Goal: Task Accomplishment & Management: Complete application form

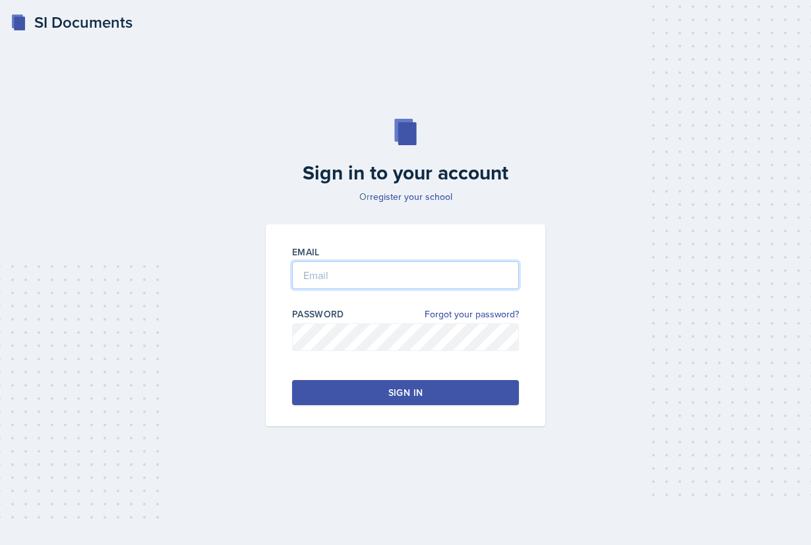
click at [371, 276] on input "email" at bounding box center [405, 275] width 227 height 28
type input "[EMAIL_ADDRESS][DOMAIN_NAME]"
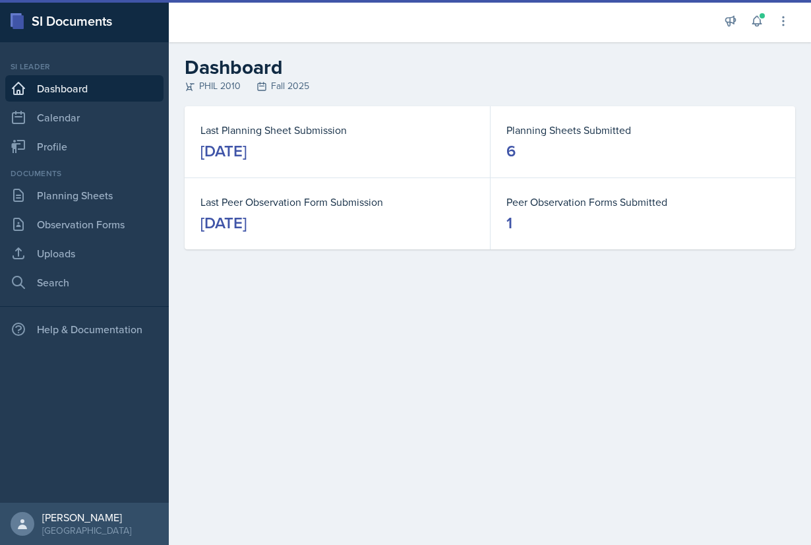
click at [247, 150] on div "[DATE]" at bounding box center [223, 150] width 46 height 21
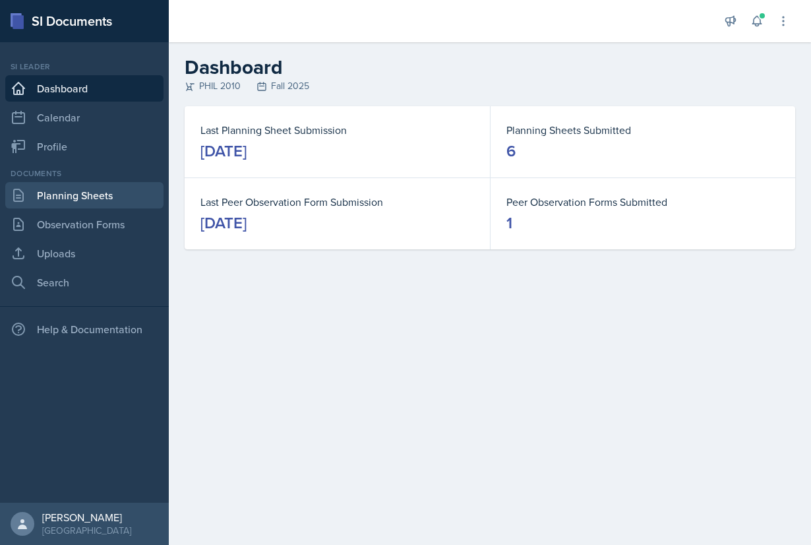
click at [69, 192] on link "Planning Sheets" at bounding box center [84, 195] width 158 height 26
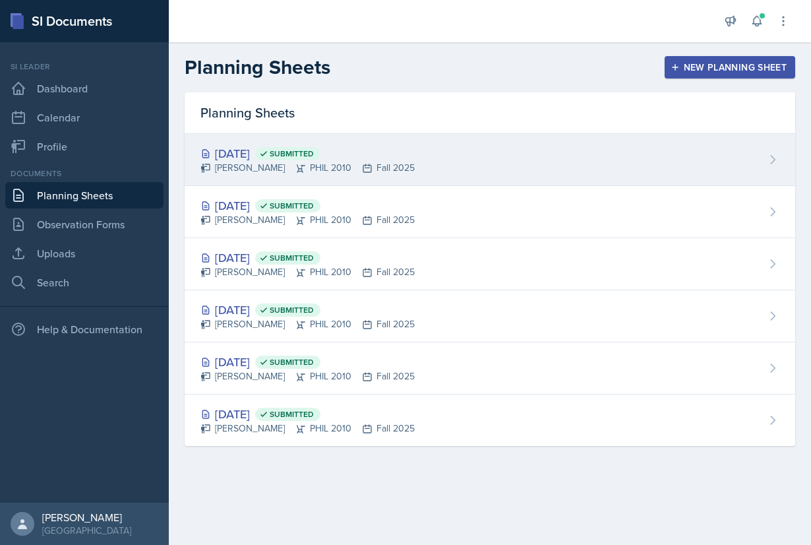
click at [259, 155] on div "[DATE] Submitted" at bounding box center [307, 153] width 214 height 18
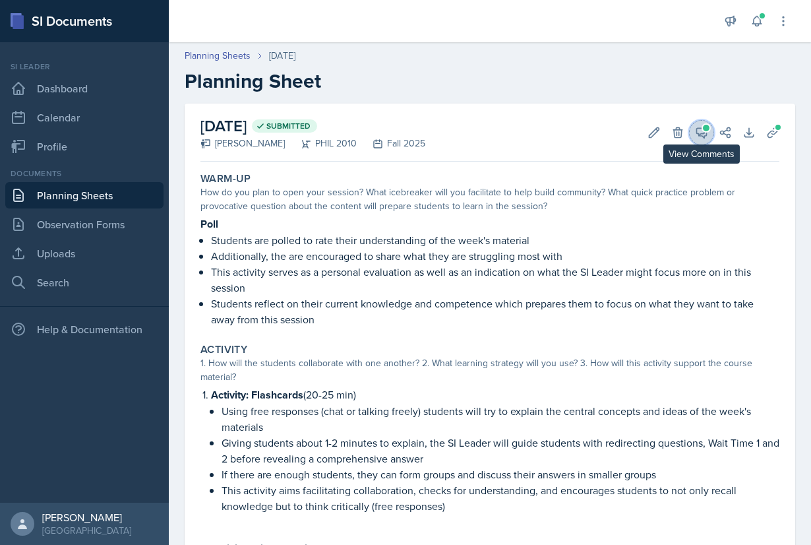
click at [703, 134] on icon at bounding box center [701, 132] width 13 height 13
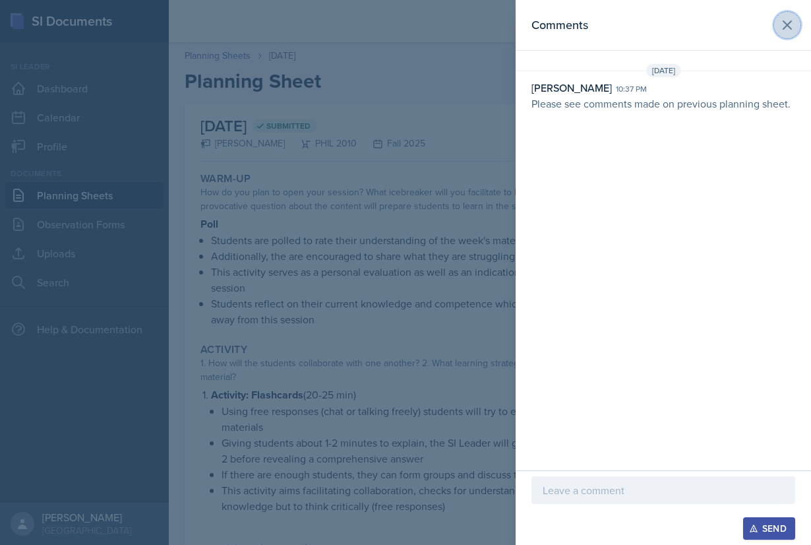
click at [784, 32] on icon at bounding box center [787, 25] width 16 height 16
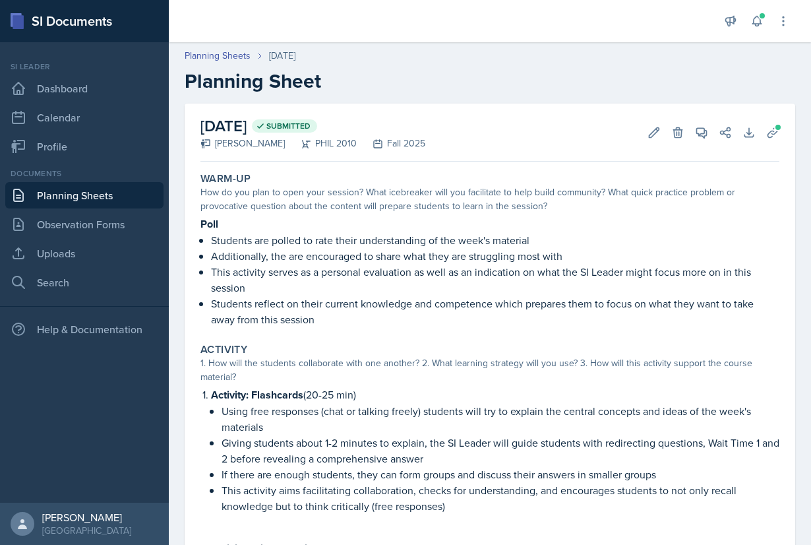
click at [94, 193] on link "Planning Sheets" at bounding box center [84, 195] width 158 height 26
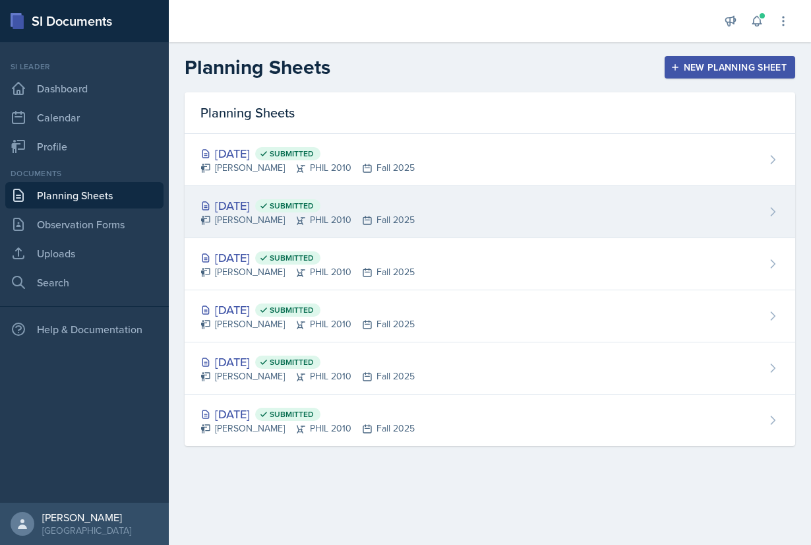
click at [306, 214] on div "[PERSON_NAME] PHIL 2010 Fall 2025" at bounding box center [307, 220] width 214 height 14
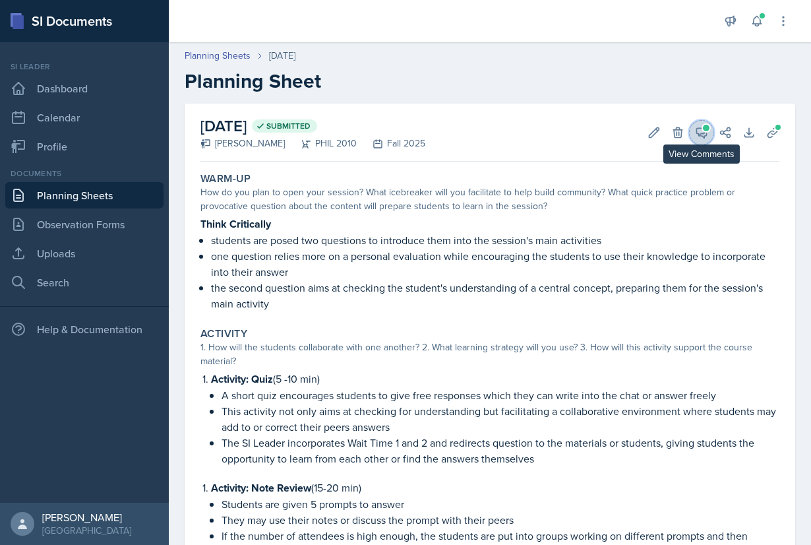
click at [699, 129] on icon at bounding box center [702, 133] width 10 height 10
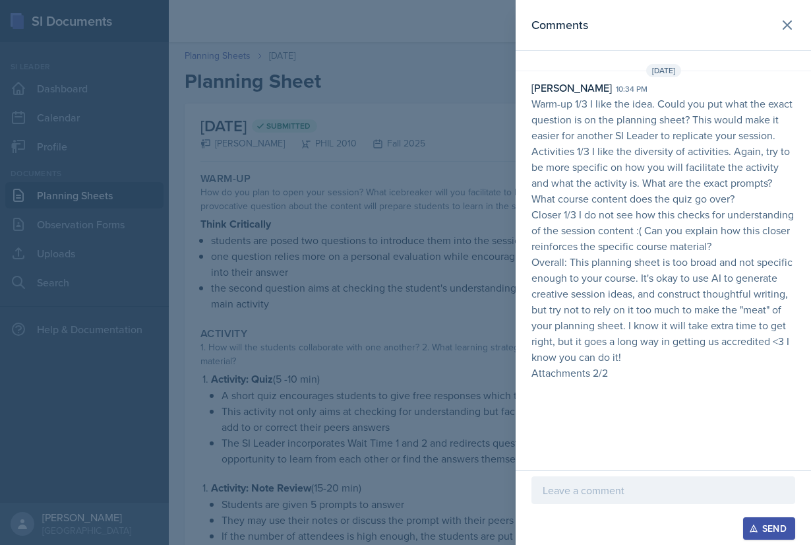
click at [629, 492] on p at bounding box center [663, 490] width 241 height 16
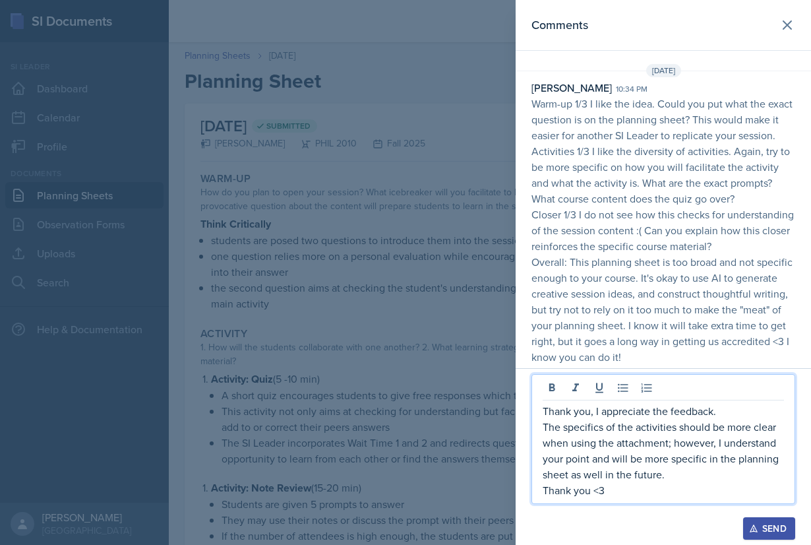
click at [693, 487] on p "Thank you <3" at bounding box center [663, 490] width 241 height 16
click at [684, 477] on p "The specifics of the activities should be more clear when using the attachment;…" at bounding box center [663, 450] width 241 height 63
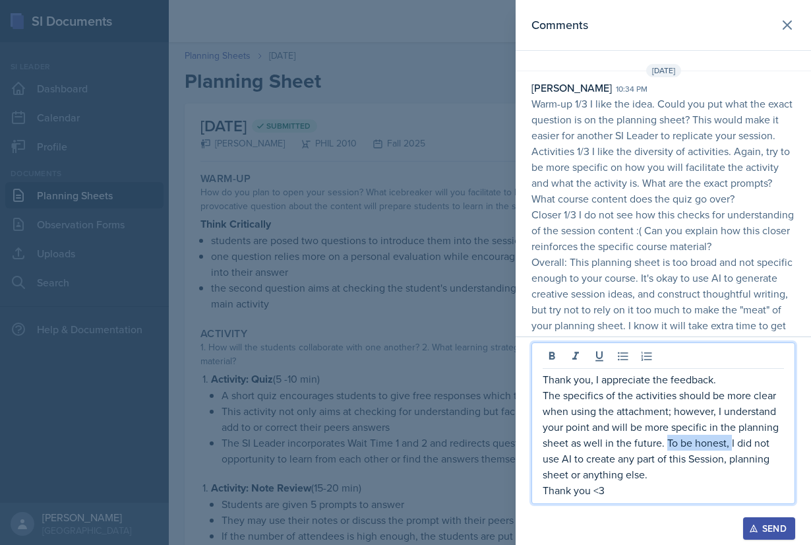
drag, startPoint x: 730, startPoint y: 445, endPoint x: 666, endPoint y: 442, distance: 63.3
click at [666, 442] on p "The specifics of the activities should be more clear when using the attachment;…" at bounding box center [663, 434] width 241 height 95
click at [654, 474] on p "The specifics of the activities should be more clear when using the attachment;…" at bounding box center [663, 434] width 241 height 95
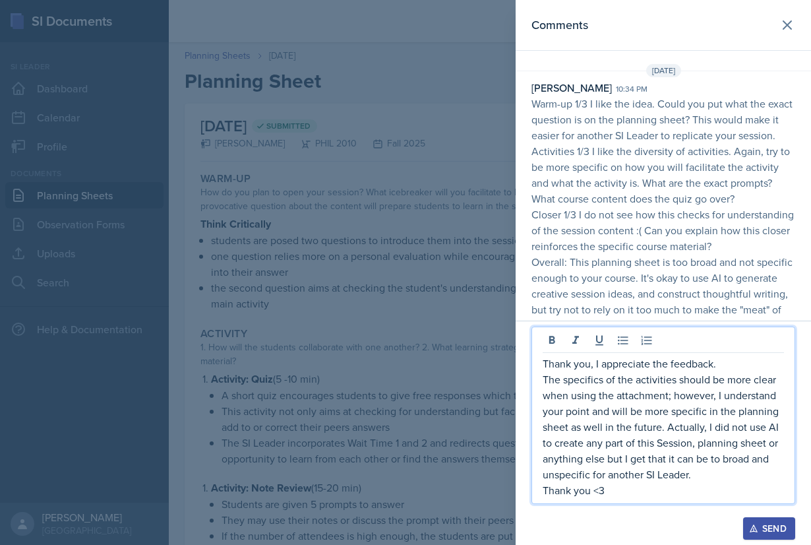
click at [764, 523] on div "Send" at bounding box center [769, 528] width 35 height 11
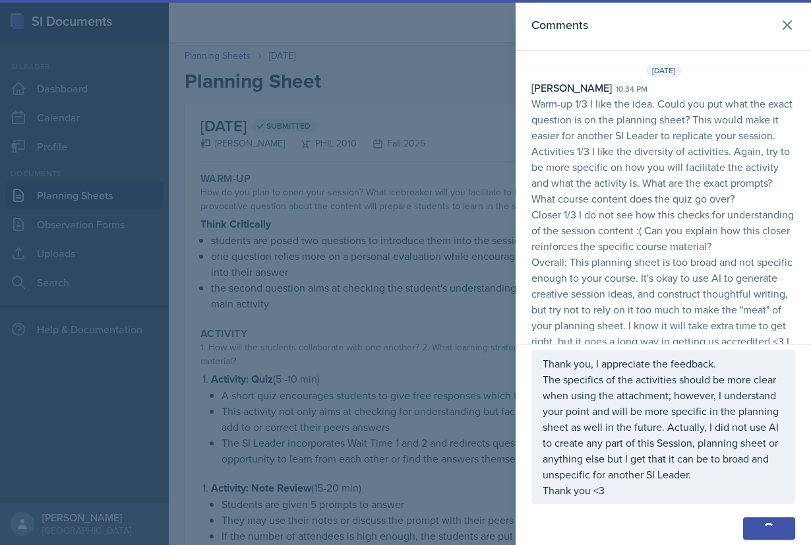
scroll to position [92, 0]
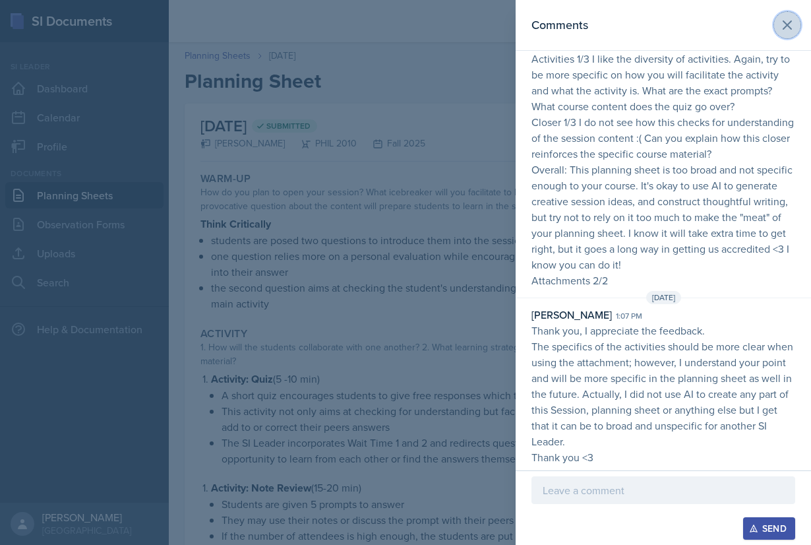
click at [783, 26] on icon at bounding box center [787, 25] width 16 height 16
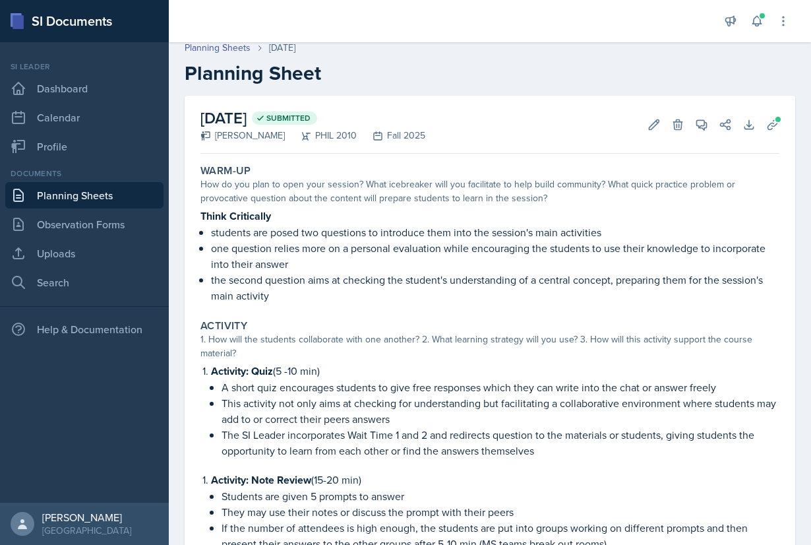
scroll to position [15, 0]
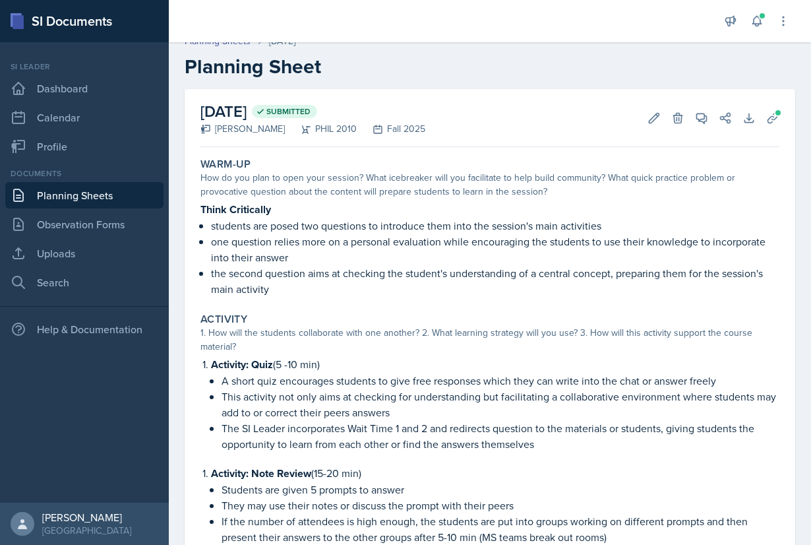
click at [92, 191] on link "Planning Sheets" at bounding box center [84, 195] width 158 height 26
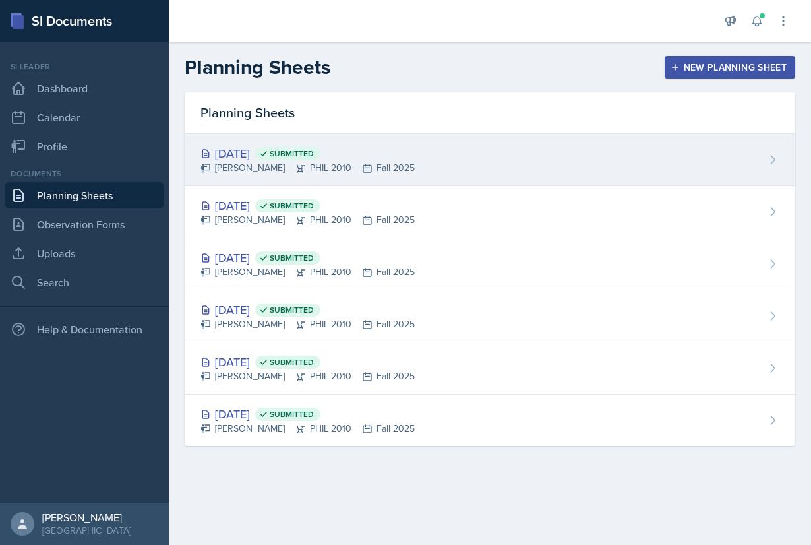
click at [267, 156] on div "[DATE] Submitted" at bounding box center [307, 153] width 214 height 18
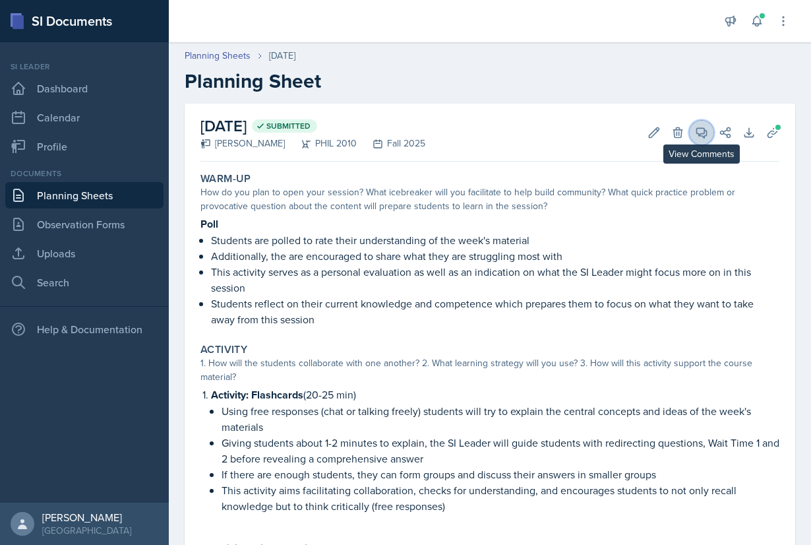
click at [700, 127] on icon at bounding box center [701, 132] width 13 height 13
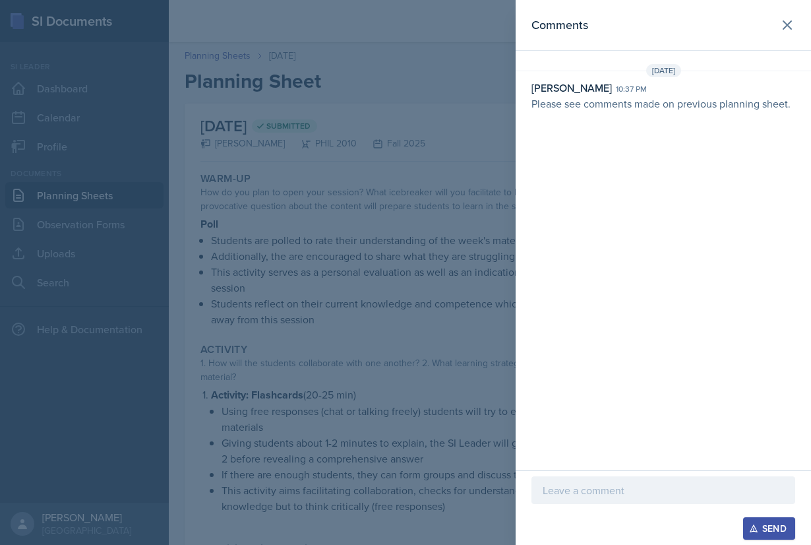
click at [716, 483] on p at bounding box center [663, 490] width 241 height 16
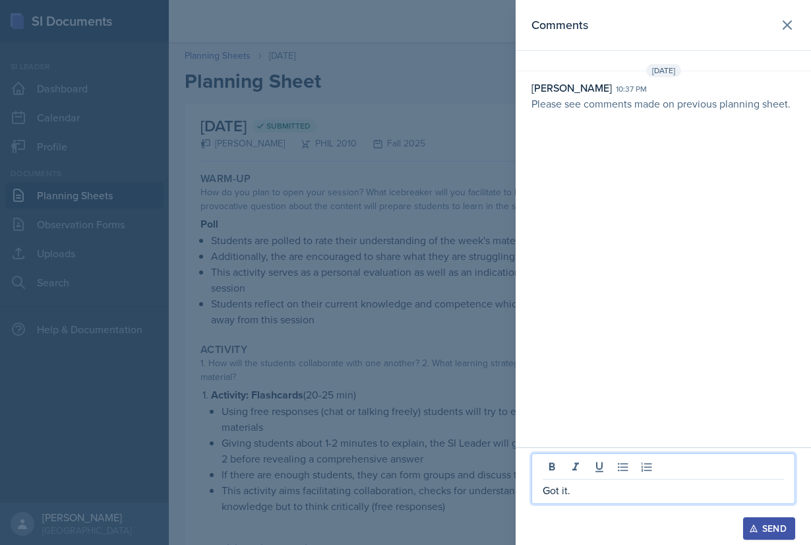
click at [771, 527] on div "Send" at bounding box center [769, 528] width 35 height 11
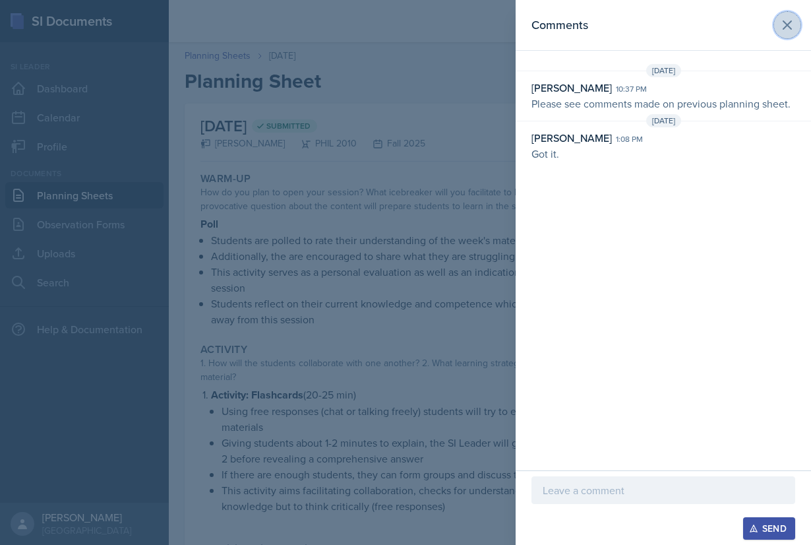
click at [784, 23] on icon at bounding box center [787, 25] width 8 height 8
